Goal: Transaction & Acquisition: Purchase product/service

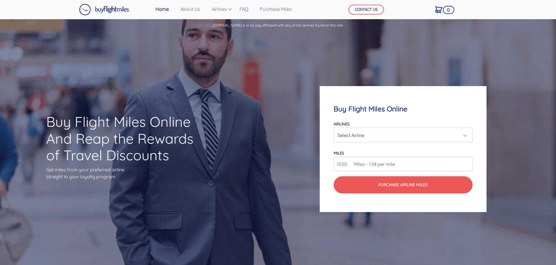
click at [369, 135] on div "Select Airline" at bounding box center [401, 135] width 128 height 11
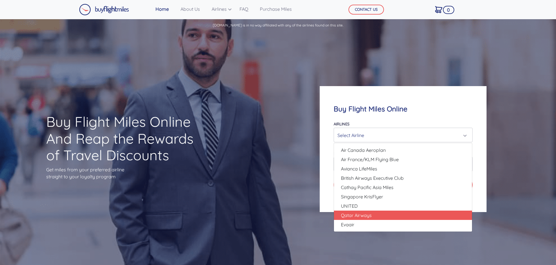
click at [371, 217] on span "Qatar Airways" at bounding box center [356, 215] width 31 height 7
select select "Qatar Airways"
type input "10000"
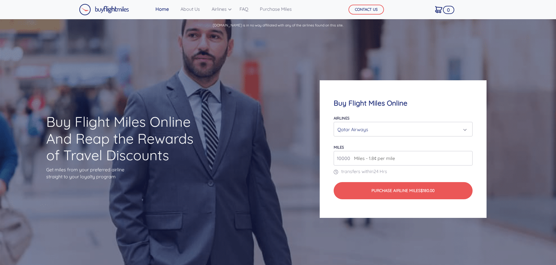
click at [346, 160] on input "10000" at bounding box center [403, 158] width 139 height 15
click at [363, 128] on div "Qatar Airways" at bounding box center [401, 129] width 128 height 11
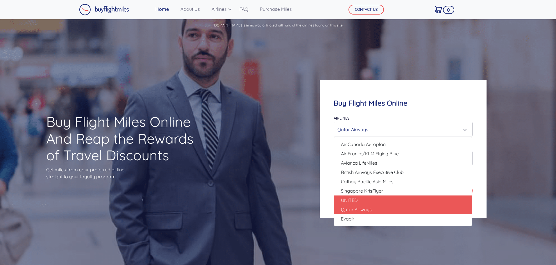
click at [369, 209] on span "Qatar Airways" at bounding box center [356, 209] width 31 height 7
select select "Qatar Airways"
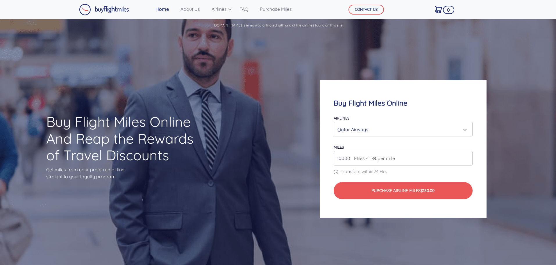
click at [352, 160] on span "Miles - 1.8¢ per mile" at bounding box center [373, 158] width 44 height 7
click at [428, 160] on input "10000" at bounding box center [403, 158] width 139 height 15
click at [468, 157] on input "11000" at bounding box center [403, 158] width 139 height 15
click at [467, 157] on input "12000" at bounding box center [403, 158] width 139 height 15
click at [467, 157] on input "13000" at bounding box center [403, 158] width 139 height 15
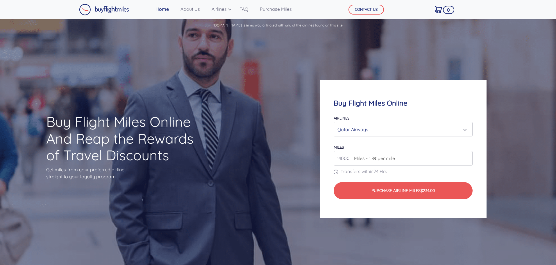
click at [468, 155] on input "14000" at bounding box center [403, 158] width 139 height 15
click at [468, 155] on input "15000" at bounding box center [403, 158] width 139 height 15
click at [468, 155] on input "16000" at bounding box center [403, 158] width 139 height 15
click at [468, 155] on input "17000" at bounding box center [403, 158] width 139 height 15
click at [468, 155] on input "18000" at bounding box center [403, 158] width 139 height 15
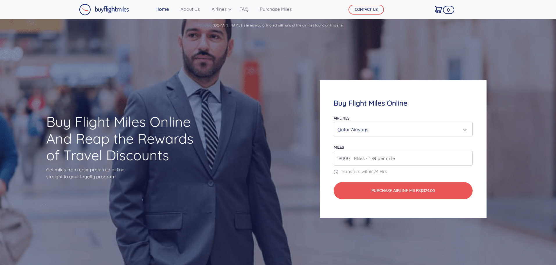
click at [468, 155] on input "19000" at bounding box center [403, 158] width 139 height 15
drag, startPoint x: 350, startPoint y: 160, endPoint x: 308, endPoint y: 156, distance: 41.7
click at [311, 156] on div "Buy Flight Miles Online Airlines Air Canada Aeroplan Air France/KLM Flying Blue…" at bounding box center [403, 148] width 222 height 193
type input "25000"
click at [345, 158] on input "25000" at bounding box center [403, 158] width 139 height 15
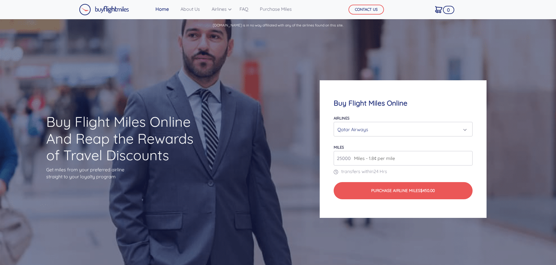
type input "250000"
